Goal: Find specific page/section

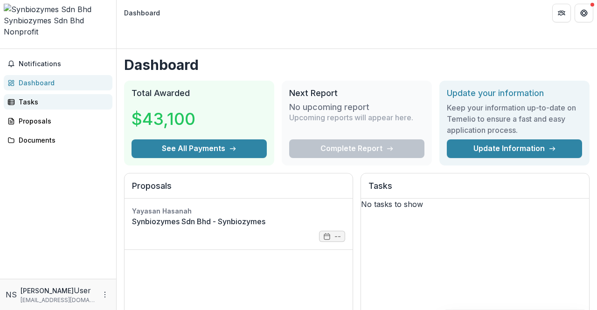
click at [21, 97] on div "Tasks" at bounding box center [62, 102] width 86 height 10
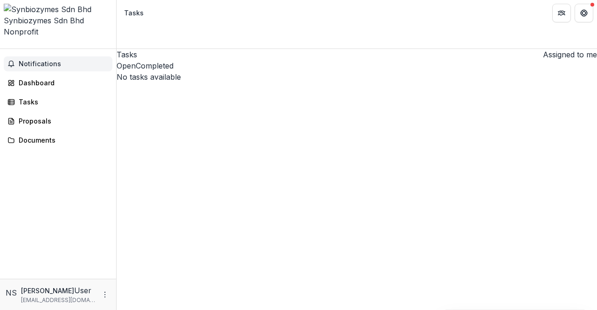
click at [34, 56] on button "Notifications" at bounding box center [58, 63] width 109 height 15
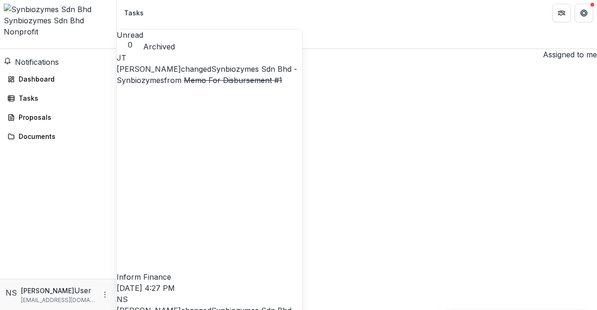
click at [175, 41] on button "Archived" at bounding box center [159, 46] width 32 height 11
click at [256, 82] on link "Synbiozymes Sdn Bhd - Synbiozymes" at bounding box center [207, 74] width 180 height 21
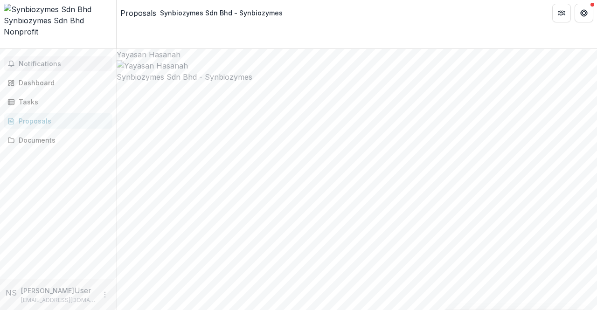
click at [45, 60] on span "Notifications" at bounding box center [64, 64] width 90 height 8
